Goal: Information Seeking & Learning: Learn about a topic

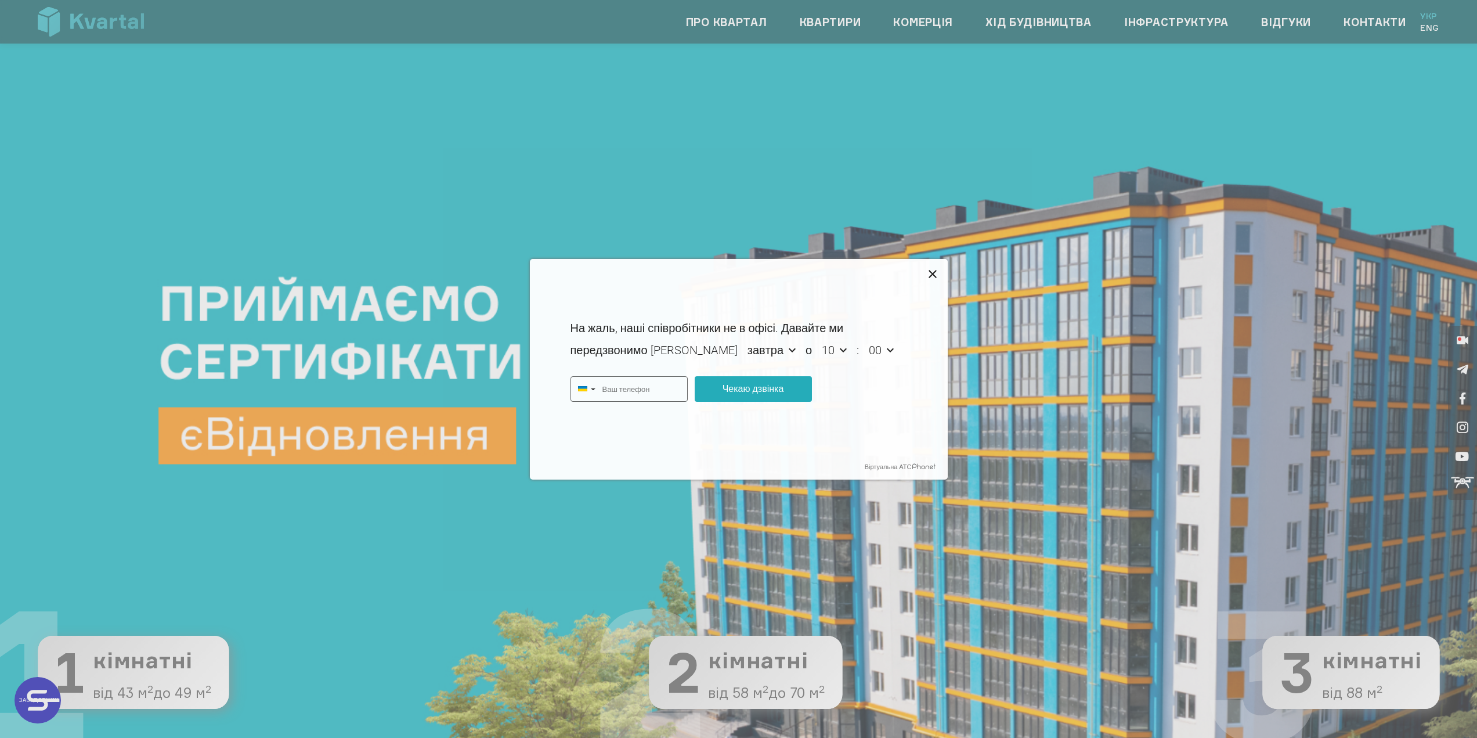
click at [933, 277] on icon at bounding box center [933, 275] width 14 height 14
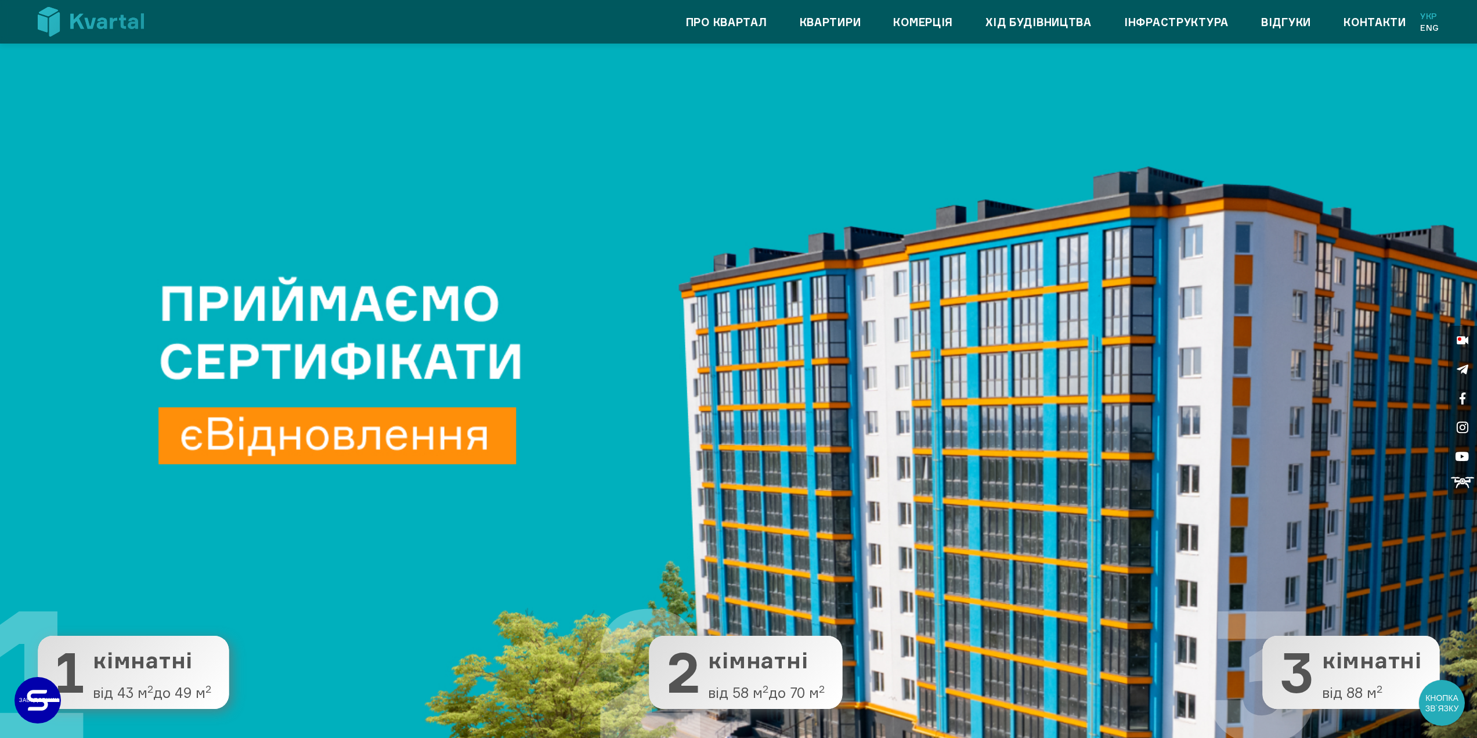
type input "+380"
click at [813, 24] on link "Квартири" at bounding box center [831, 22] width 62 height 19
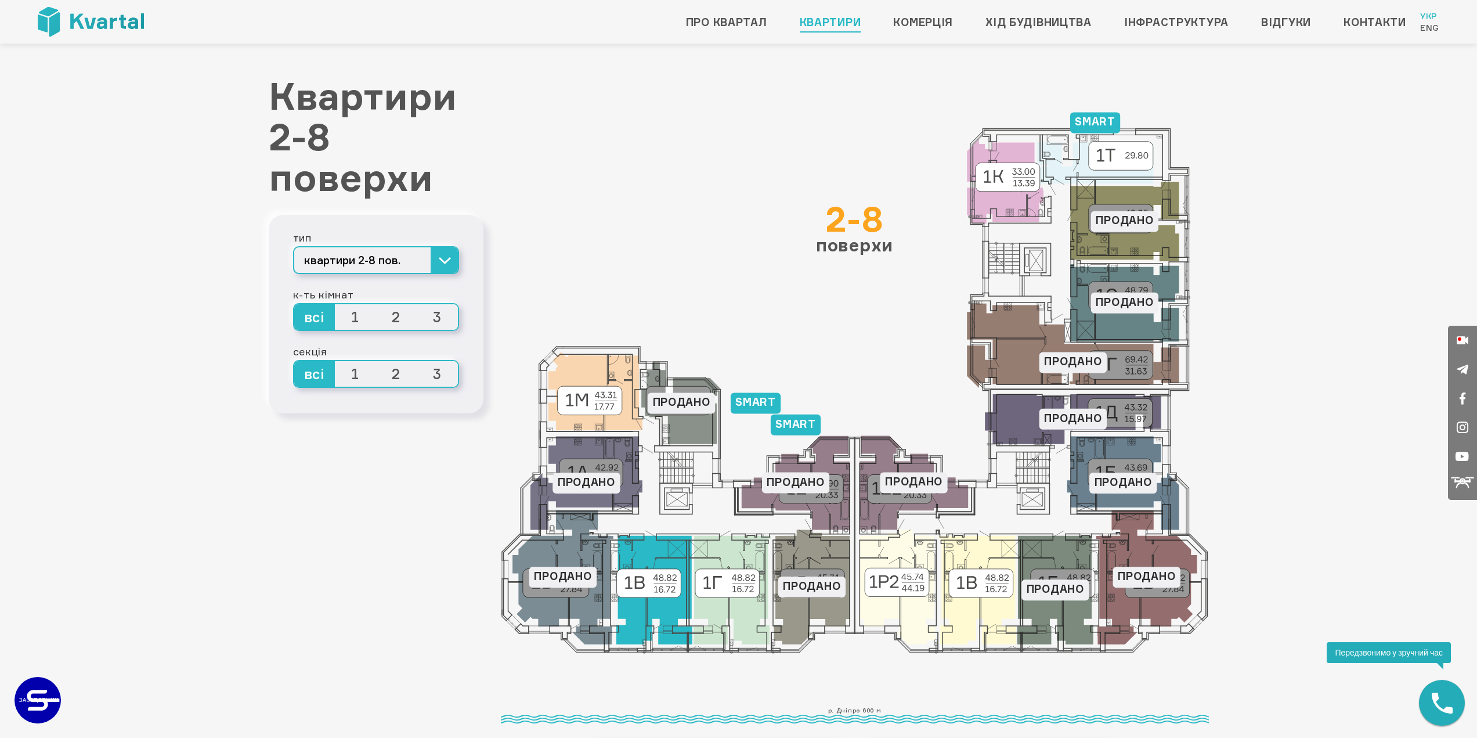
click at [646, 629] on icon at bounding box center [654, 590] width 76 height 109
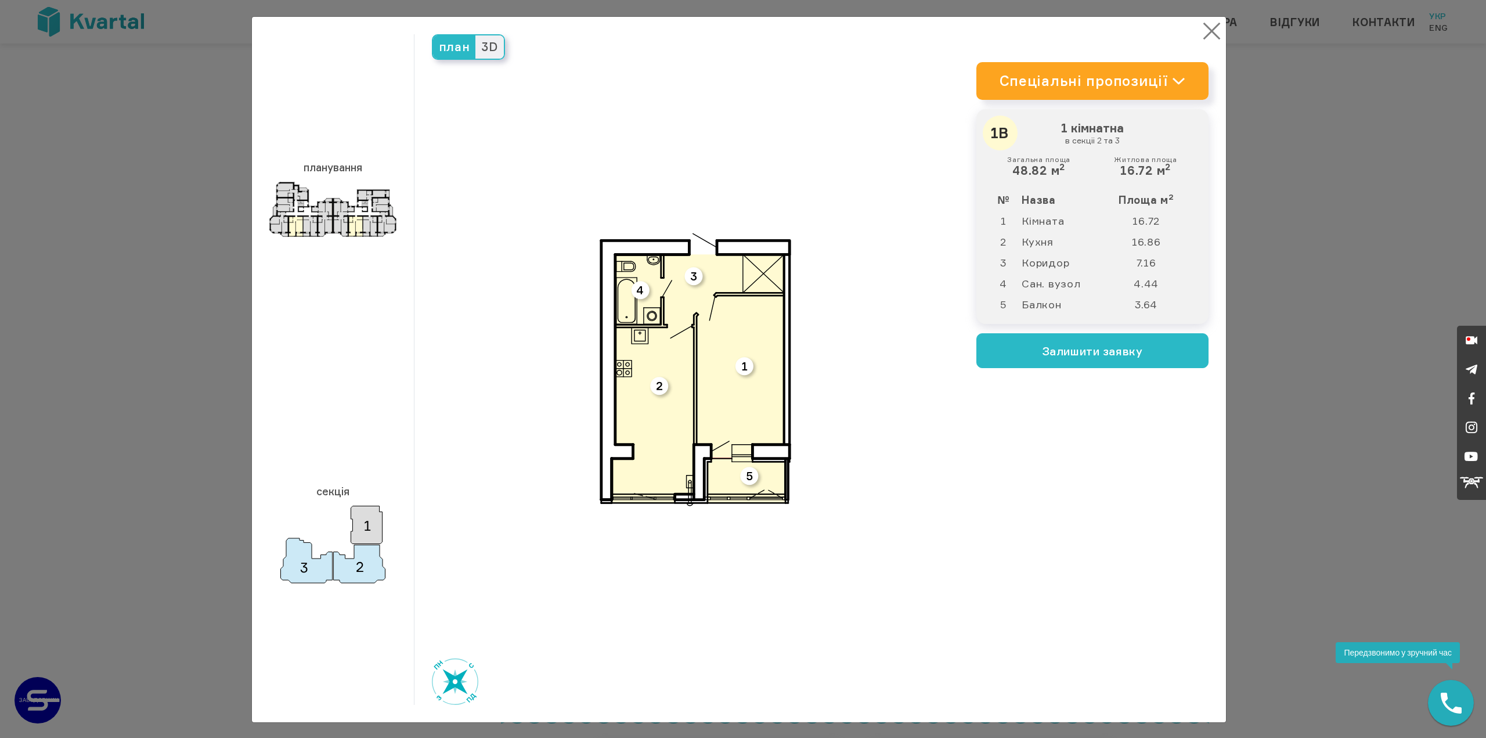
click at [1205, 31] on button "×" at bounding box center [1211, 31] width 23 height 23
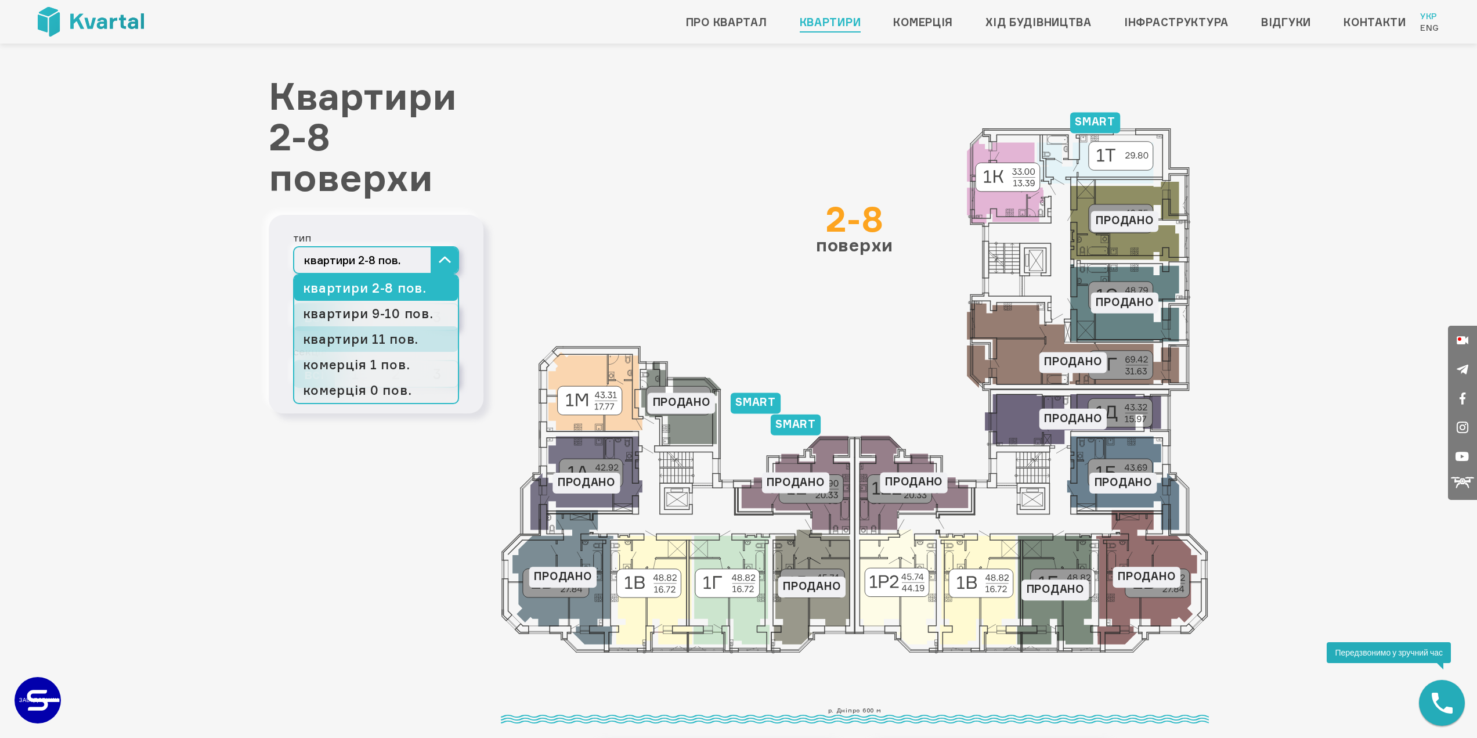
click at [377, 344] on link "квартири 11 пов." at bounding box center [376, 339] width 164 height 26
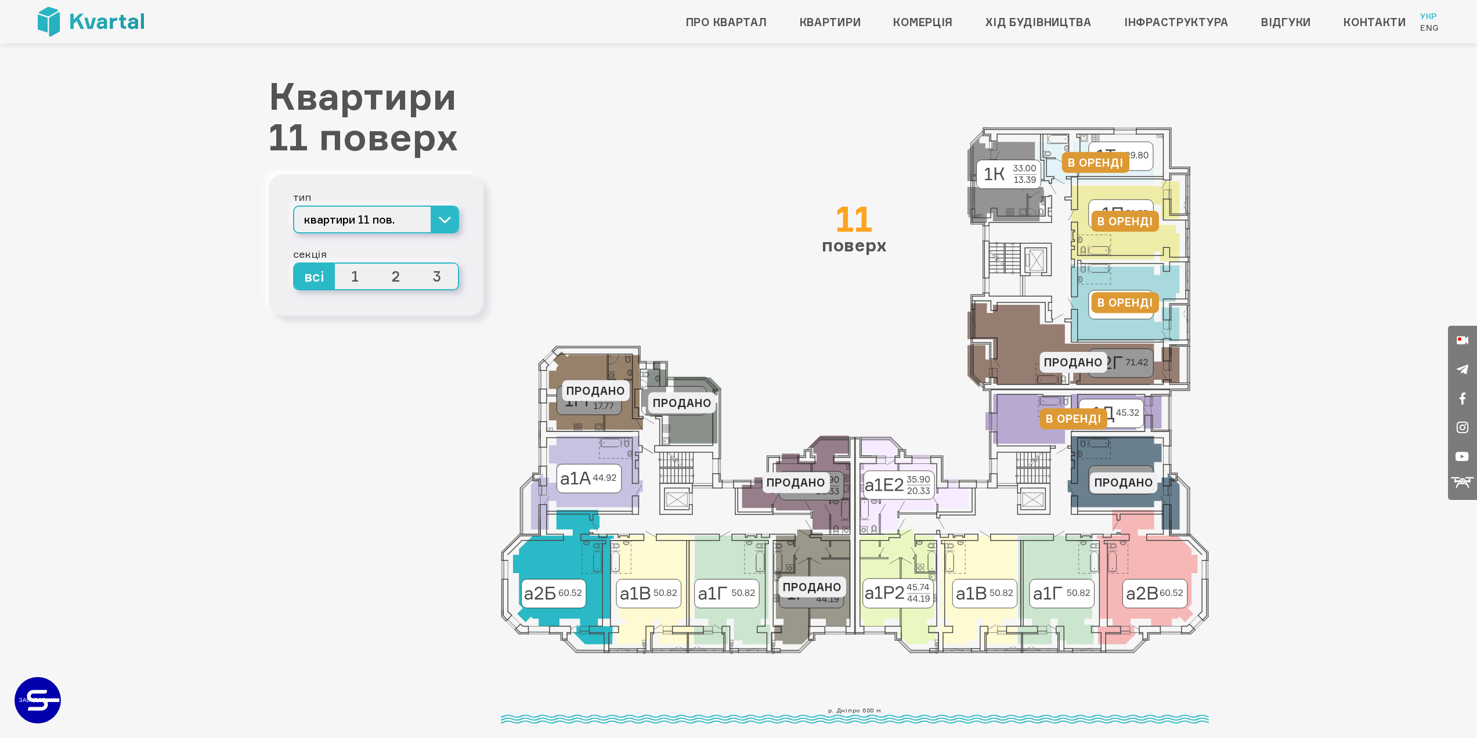
click at [569, 561] on icon at bounding box center [562, 577] width 101 height 134
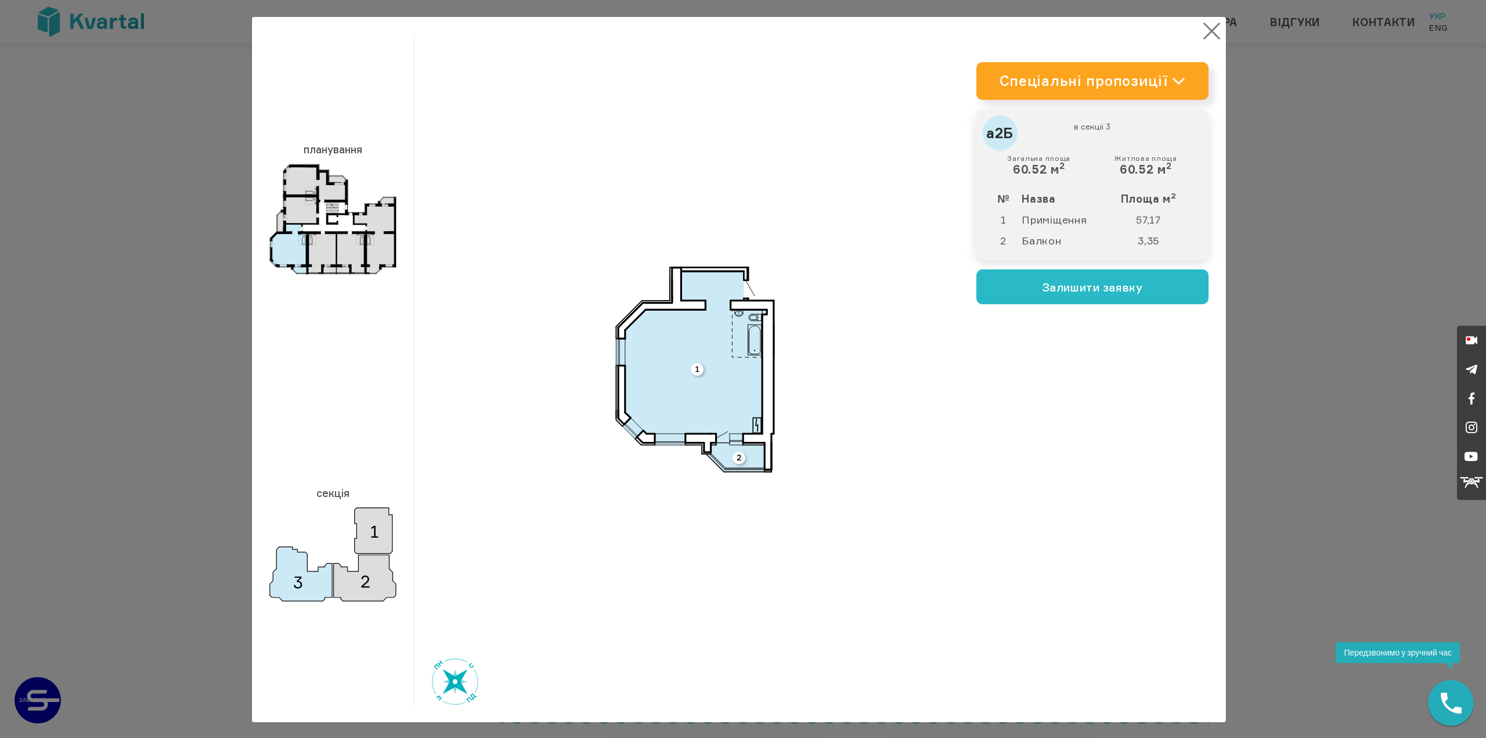
click at [1205, 30] on button "×" at bounding box center [1211, 31] width 23 height 23
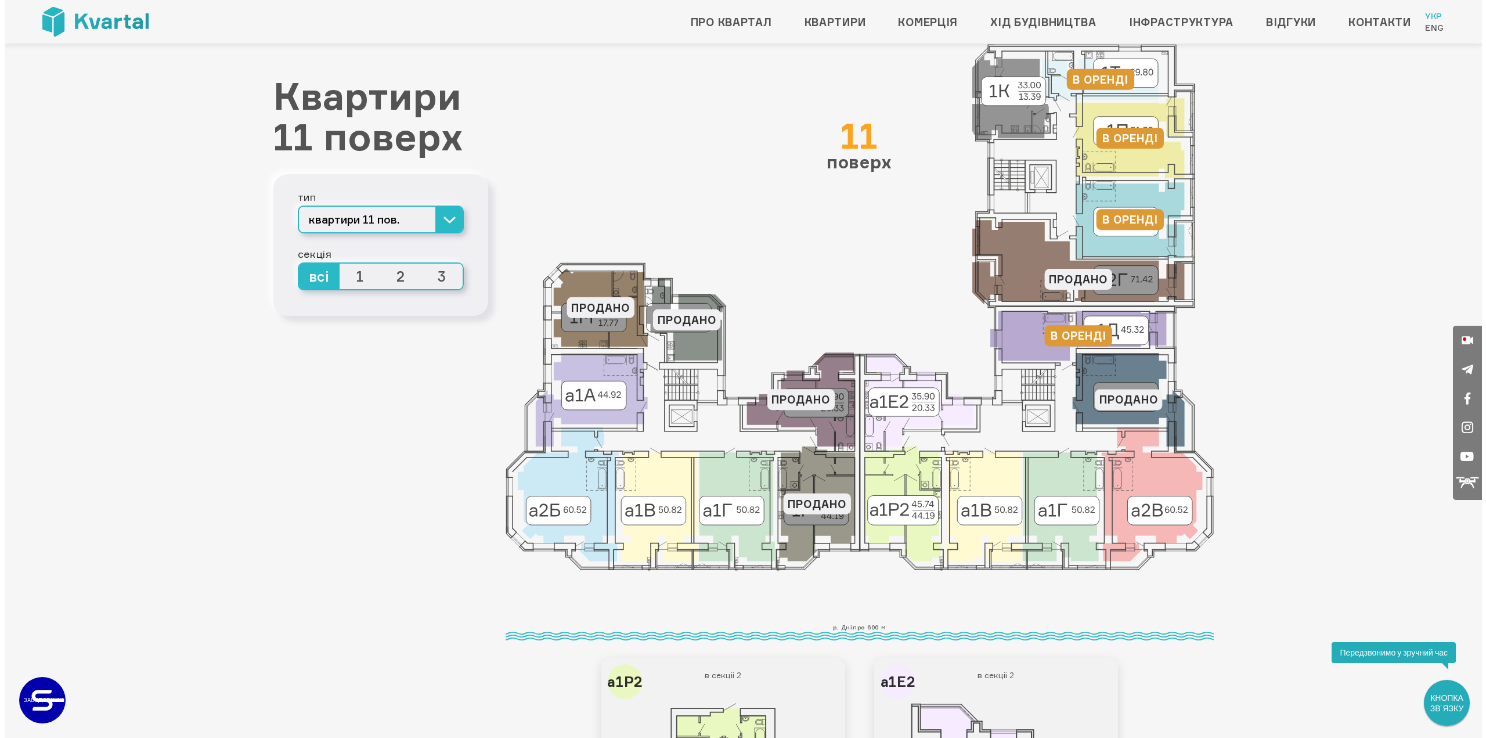
scroll to position [116, 0]
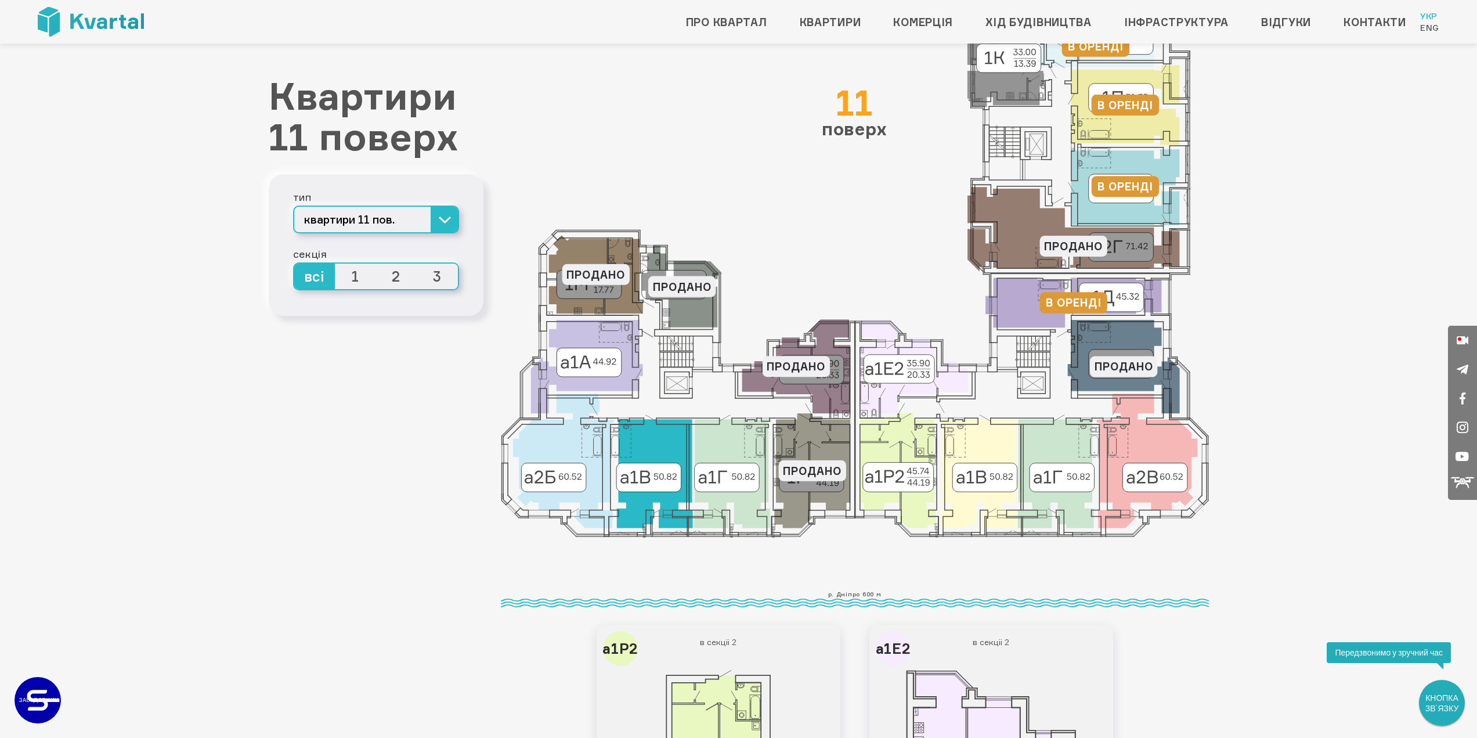
click at [652, 439] on icon at bounding box center [654, 473] width 76 height 109
